Goal: Task Accomplishment & Management: Use online tool/utility

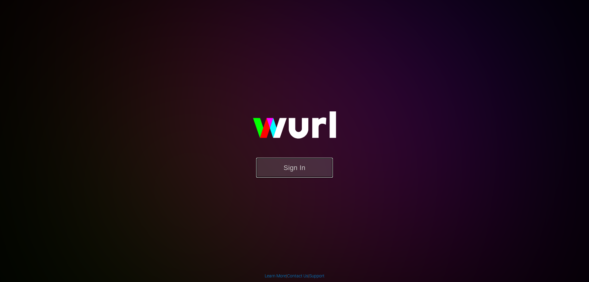
click at [299, 172] on button "Sign In" at bounding box center [294, 168] width 77 height 20
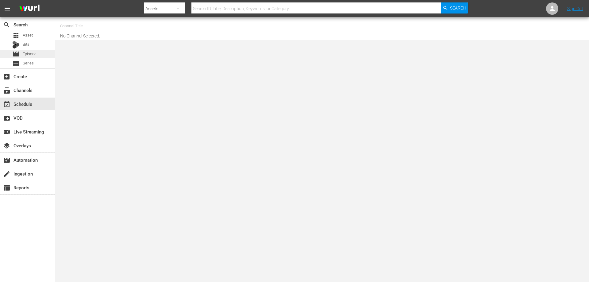
click at [40, 55] on div "movie Episode" at bounding box center [27, 54] width 55 height 9
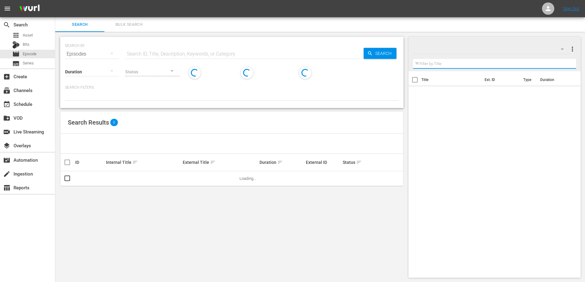
click at [441, 66] on input "text" at bounding box center [494, 64] width 163 height 10
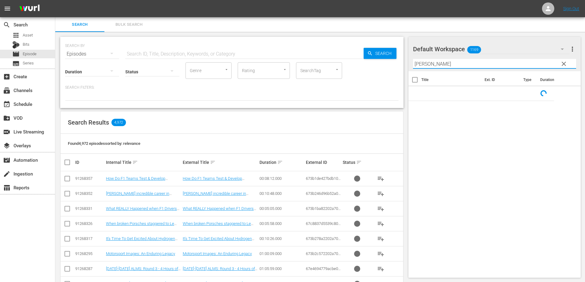
type input "mansell"
click at [567, 65] on span "clear" at bounding box center [563, 63] width 7 height 7
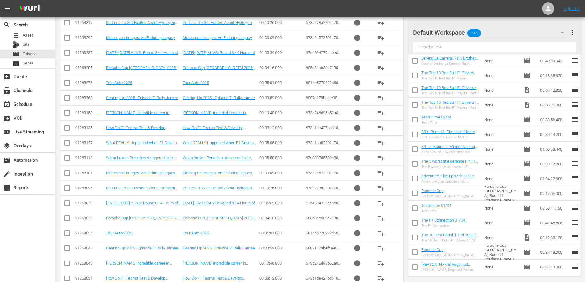
scroll to position [12170, 0]
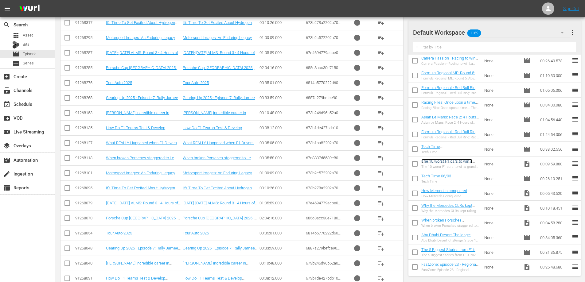
click at [441, 162] on link "The 10 worst F1 cars to win a grand prix" at bounding box center [446, 163] width 51 height 9
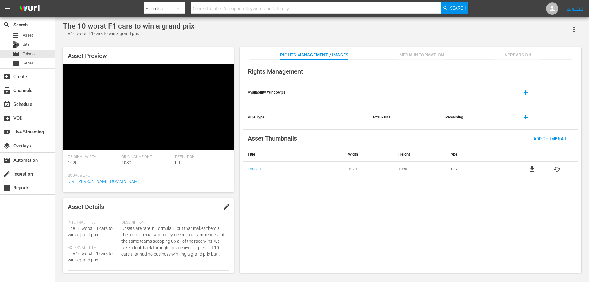
click at [149, 26] on div "The 10 worst F1 cars to win a grand prix" at bounding box center [129, 26] width 132 height 9
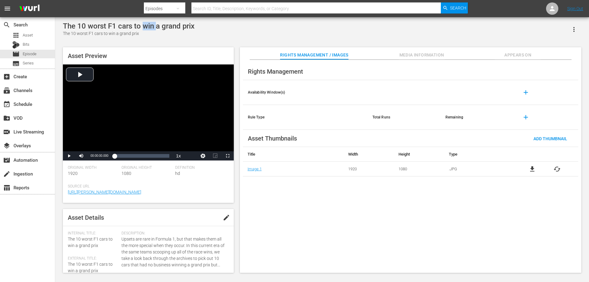
click at [149, 26] on div "The 10 worst F1 cars to win a grand prix" at bounding box center [129, 26] width 132 height 9
copy div "The 10 worst F1 cars to win a grand prix"
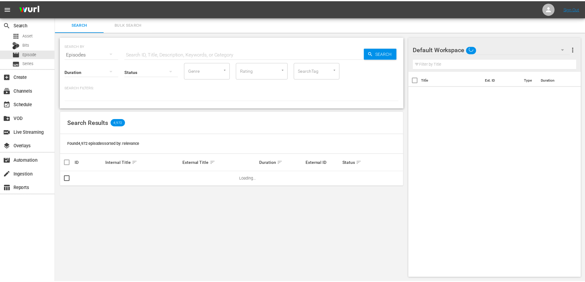
scroll to position [1, 0]
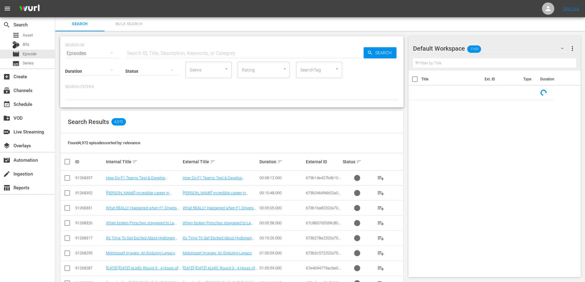
click at [443, 62] on input "text" at bounding box center [494, 63] width 163 height 10
type input "mansell"
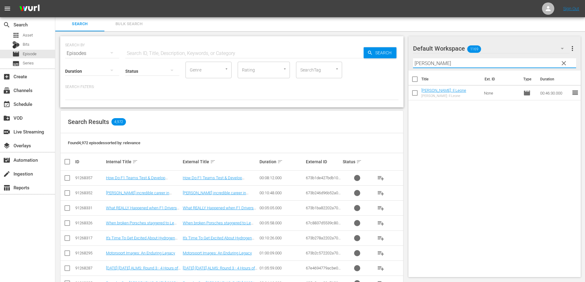
drag, startPoint x: 440, startPoint y: 63, endPoint x: 371, endPoint y: 53, distance: 69.1
click at [371, 53] on div "Search Bulk Search SEARCH BY Search By Episodes Search ID, Title, Description, …" at bounding box center [319, 257] width 529 height 481
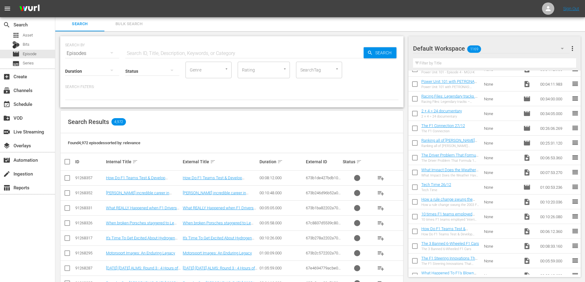
scroll to position [15286, 0]
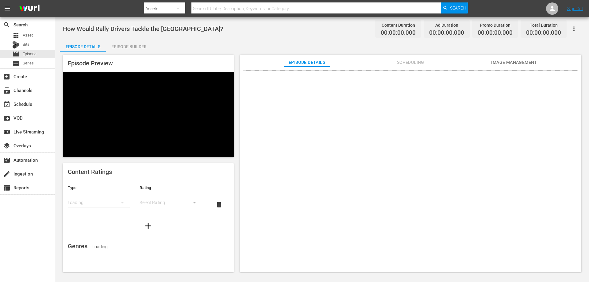
click at [114, 29] on span "How Would Rally Drivers Tackle the Nürburgring Nordschleife?" at bounding box center [143, 28] width 161 height 7
copy span "How Would Rally Drivers Tackle the Nürburgring Nordschleife?"
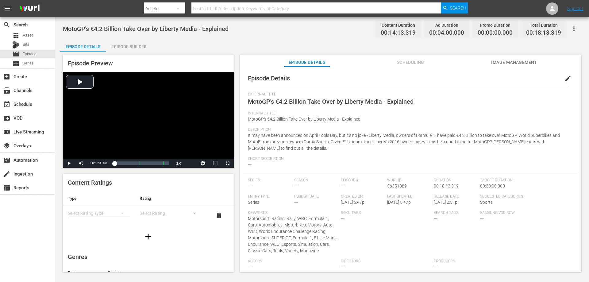
click at [127, 28] on span "MotoGP's €4.2 Billion Take Over by Liberty Media - Explained" at bounding box center [146, 28] width 166 height 7
copy span "MotoGP's €4.2 Billion Take Over by Liberty Media - Explained"
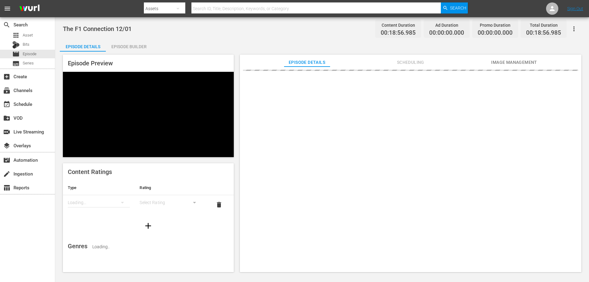
click at [126, 47] on div "Episode Builder" at bounding box center [129, 46] width 46 height 15
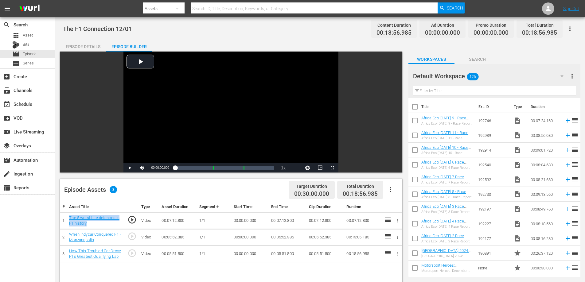
drag, startPoint x: 101, startPoint y: 225, endPoint x: 67, endPoint y: 219, distance: 34.7
click at [67, 219] on td "The 5 worst title defences in F1 history" at bounding box center [96, 220] width 58 height 17
copy link "The 5 worst title defences in F1 history"
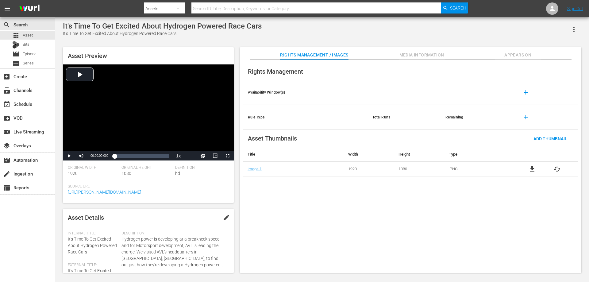
click at [185, 28] on div "It's Time To Get Excited About Hydrogen Powered Race Cars" at bounding box center [162, 26] width 199 height 9
copy div "It's Time To Get Excited About Hydrogen Powered Race Cars"
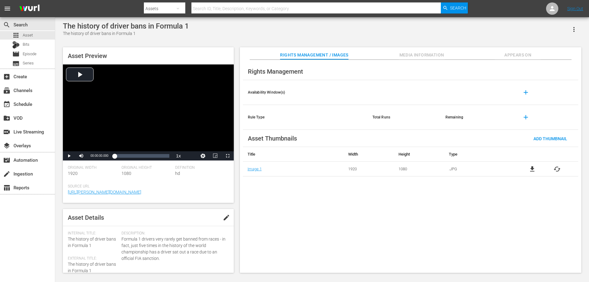
click at [143, 28] on div "The history of driver bans in Formula 1" at bounding box center [126, 26] width 126 height 9
copy div "The history of driver bans in Formula 1"
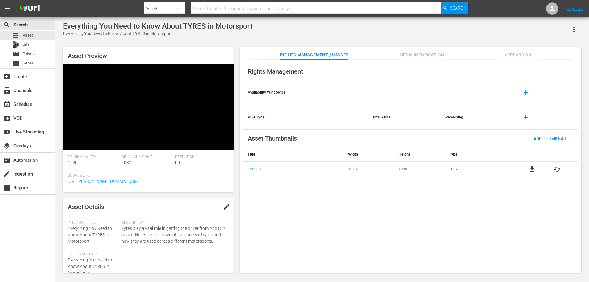
click at [154, 27] on div "Everything You Need to Know About TYRES in Motorsport" at bounding box center [158, 26] width 190 height 9
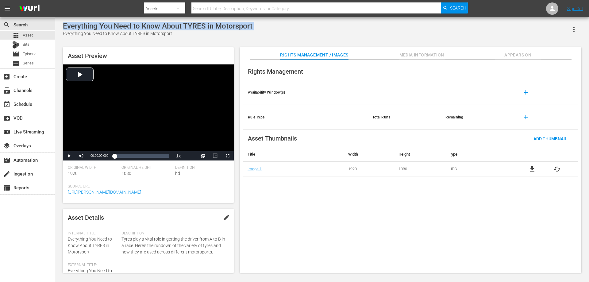
copy div "Everything You Need to Know About TYRES in Motorsport"
